Goal: Find specific page/section: Find specific page/section

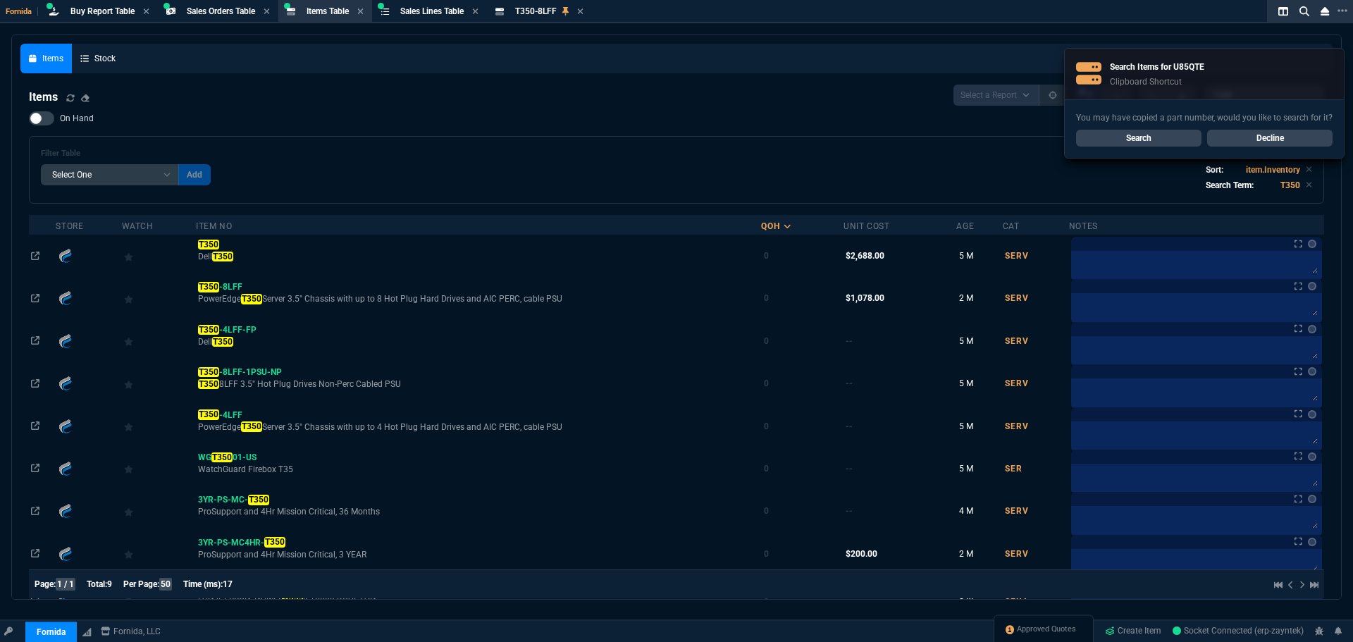
select select "9: OCAM"
select select
click at [1164, 142] on link "Search" at bounding box center [1138, 138] width 125 height 17
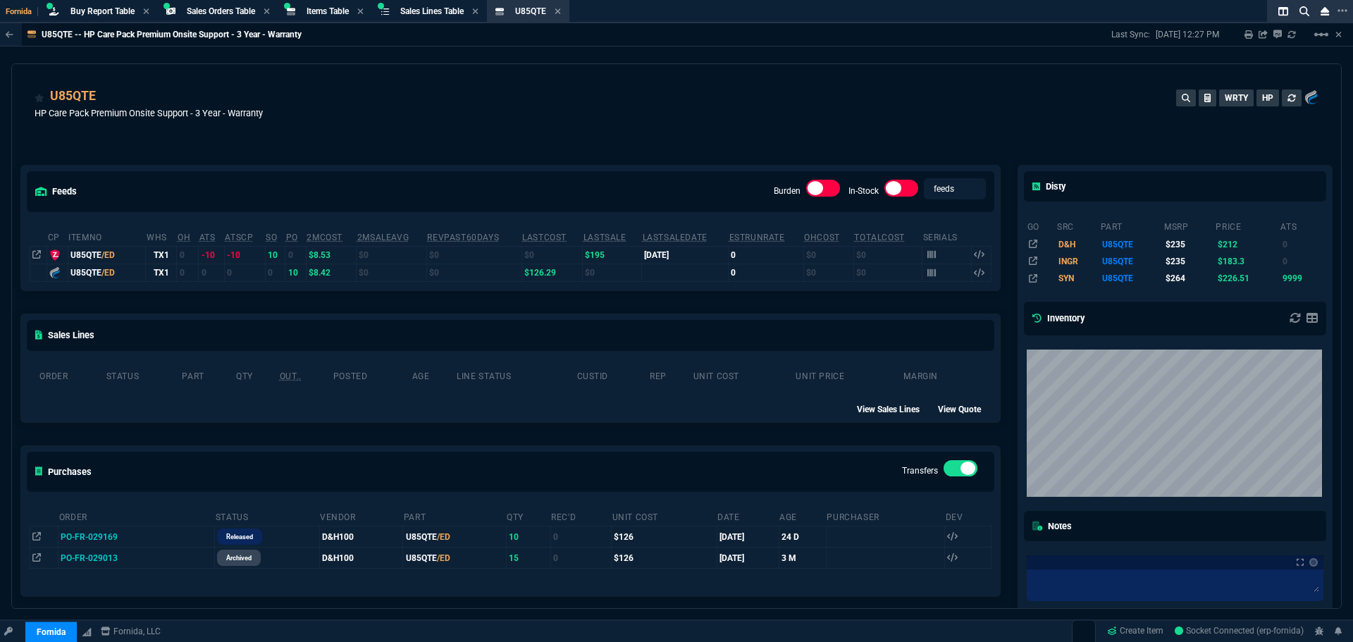
click at [713, 87] on div "U85QTE HP Care Pack Premium Onsite Support - 3 Year - Warranty WRTY HP" at bounding box center [676, 106] width 1329 height 84
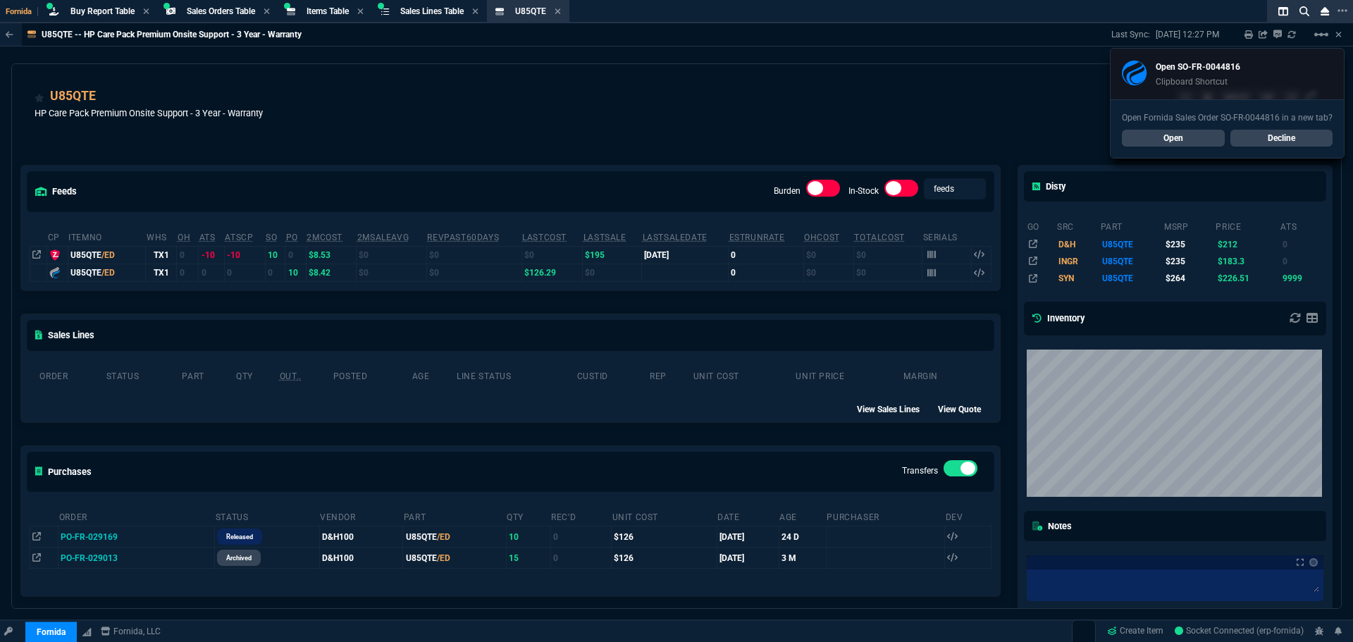
click at [527, 128] on div "U85QTE HP Care Pack Premium Onsite Support - 3 Year - Warranty WRTY HP" at bounding box center [677, 112] width 1284 height 50
click at [1150, 137] on link "Open" at bounding box center [1173, 138] width 103 height 17
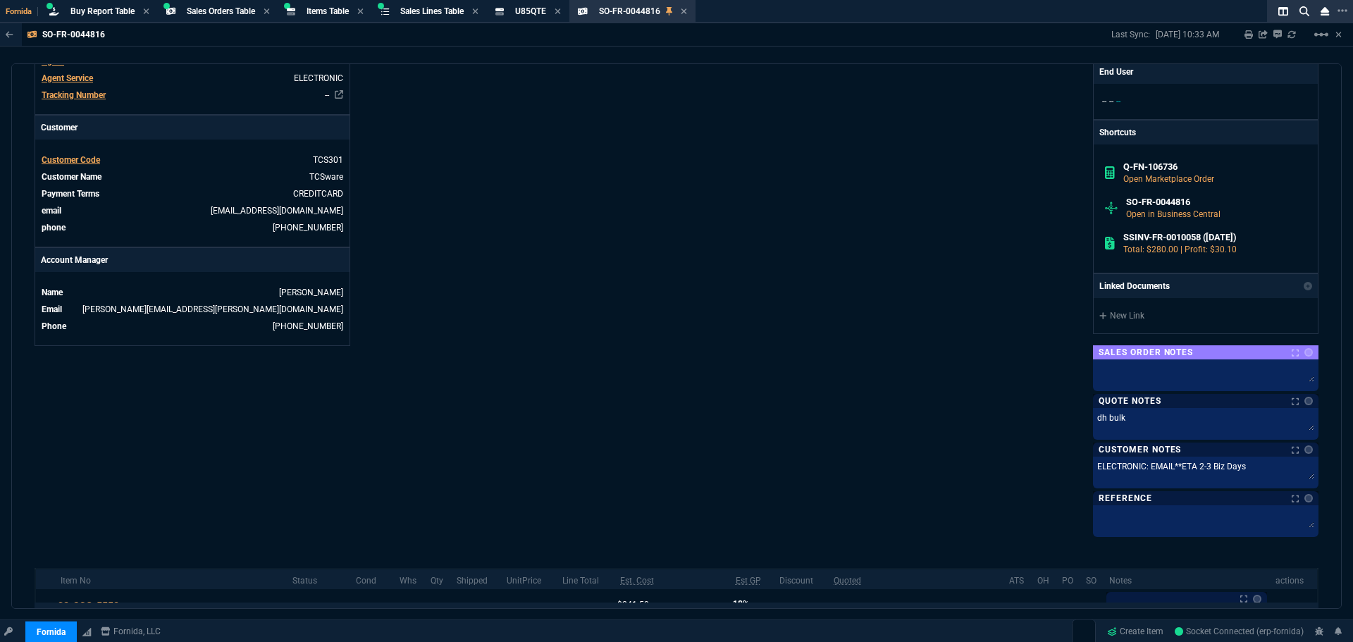
scroll to position [666, 0]
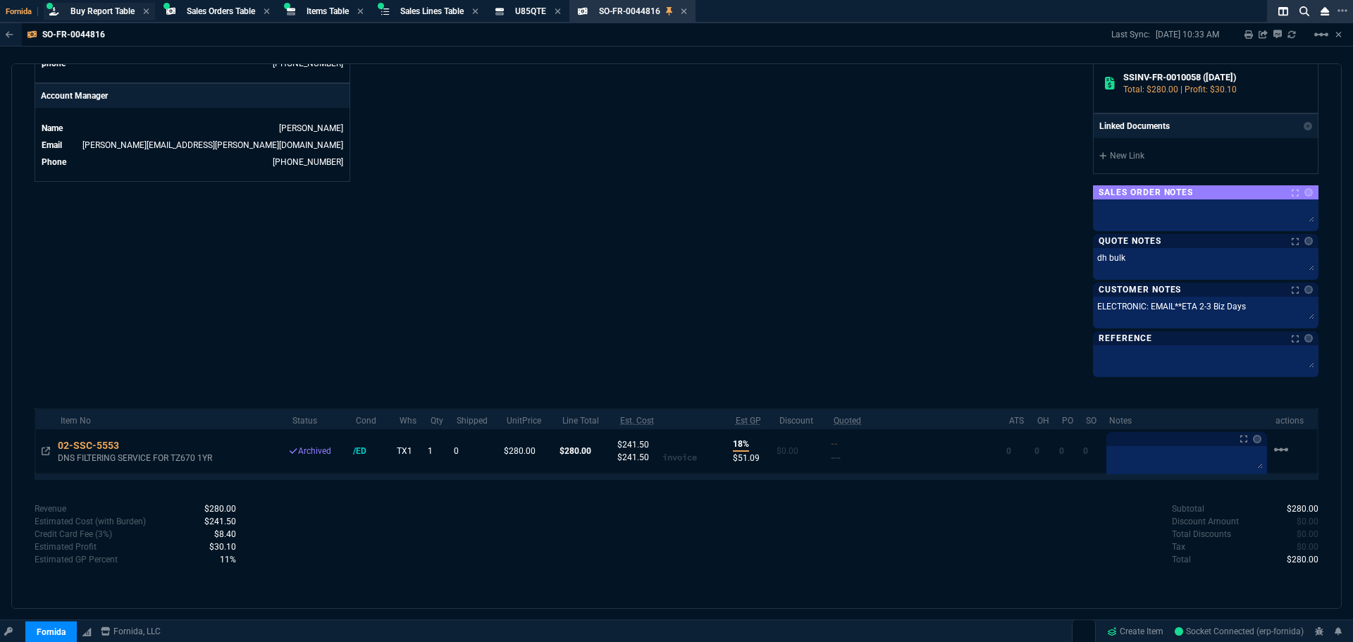
click at [127, 5] on div "Buy Report Table Loading..." at bounding box center [99, 12] width 111 height 18
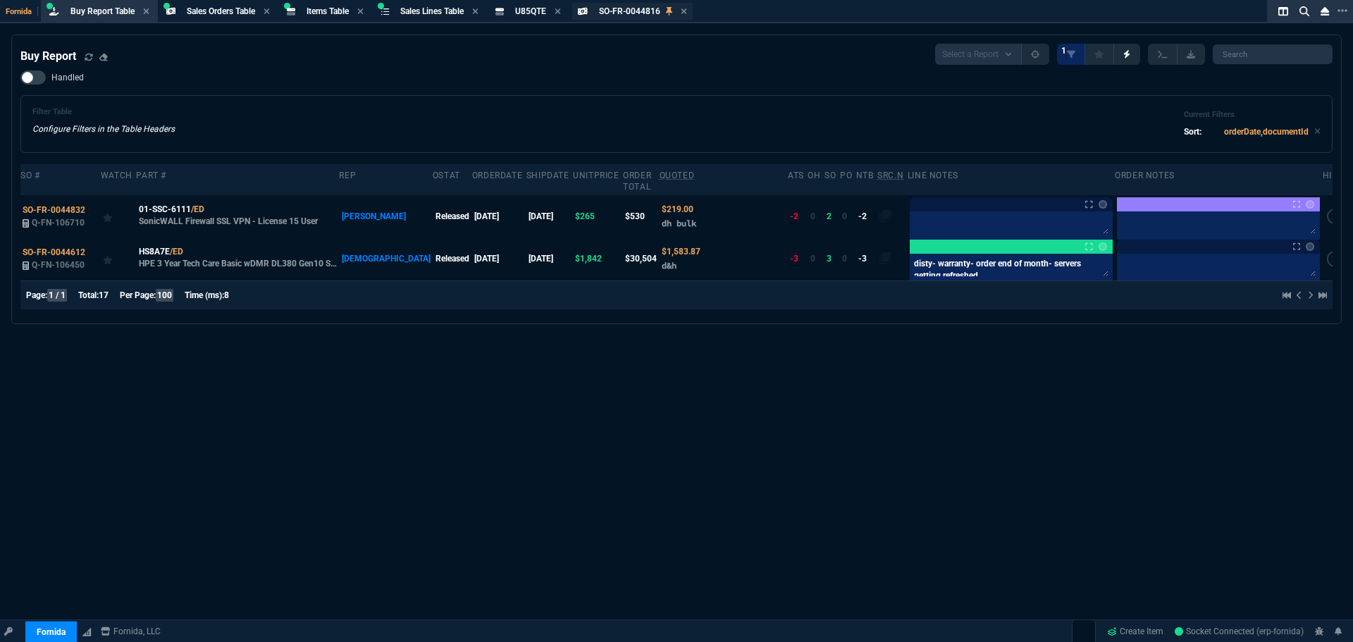
click at [693, 11] on div "SO-FR-0044816 Sales Order" at bounding box center [632, 12] width 121 height 18
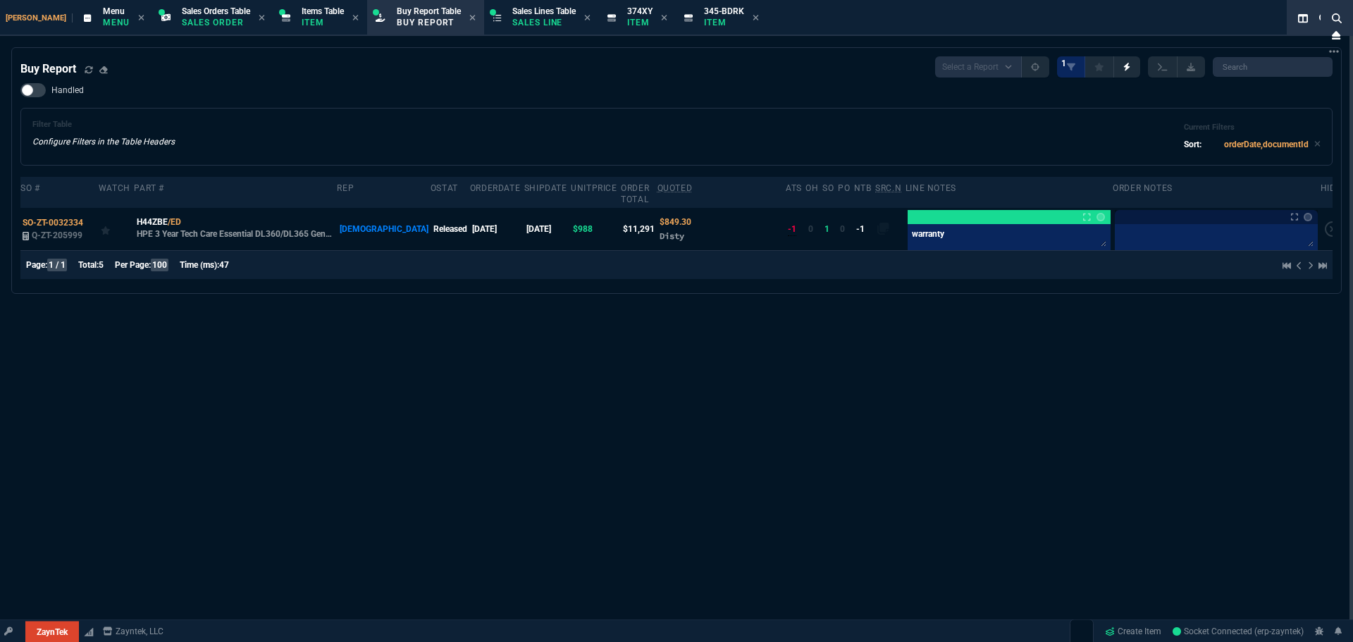
select select "9: OCAM"
click at [302, 18] on p "Item" at bounding box center [323, 22] width 42 height 11
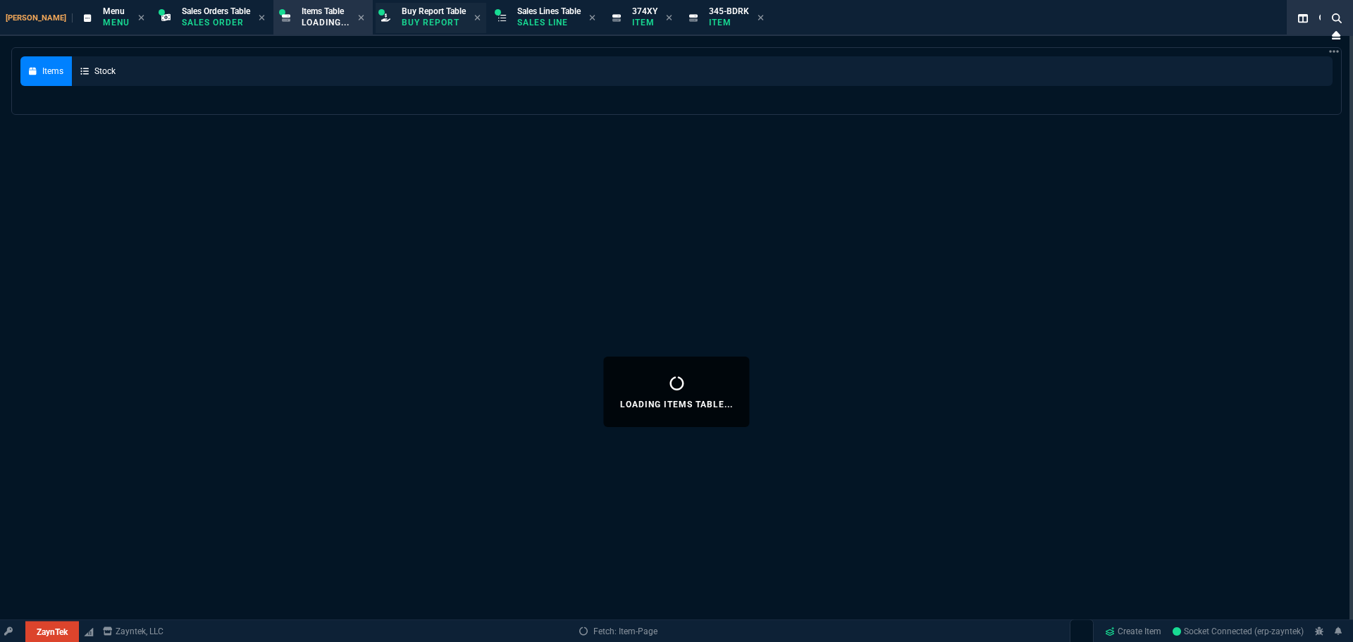
click at [402, 24] on p "Buy Report" at bounding box center [434, 22] width 64 height 11
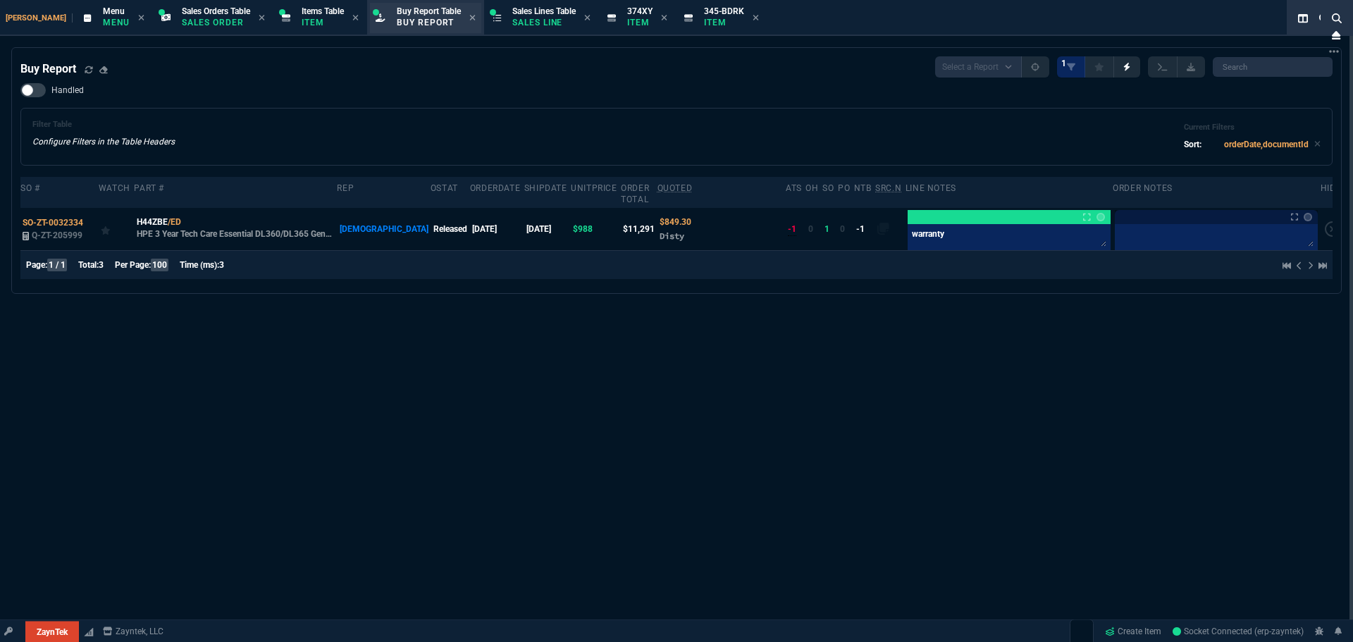
click at [397, 18] on p "Buy Report" at bounding box center [429, 22] width 64 height 11
click at [661, 20] on icon at bounding box center [664, 17] width 6 height 8
click at [677, 17] on icon at bounding box center [680, 18] width 6 height 6
click at [647, 90] on div "Handled Filter Table Configure Filters in the Table Headers Current Filters Sor…" at bounding box center [676, 124] width 1313 height 82
